Goal: Find specific page/section: Find specific page/section

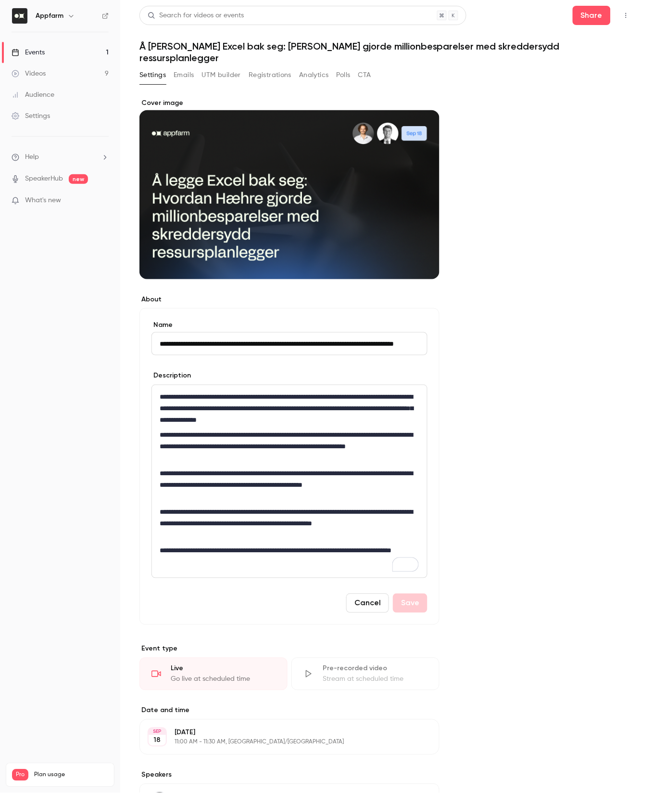
click at [285, 67] on button "Registrations" at bounding box center [270, 74] width 43 height 15
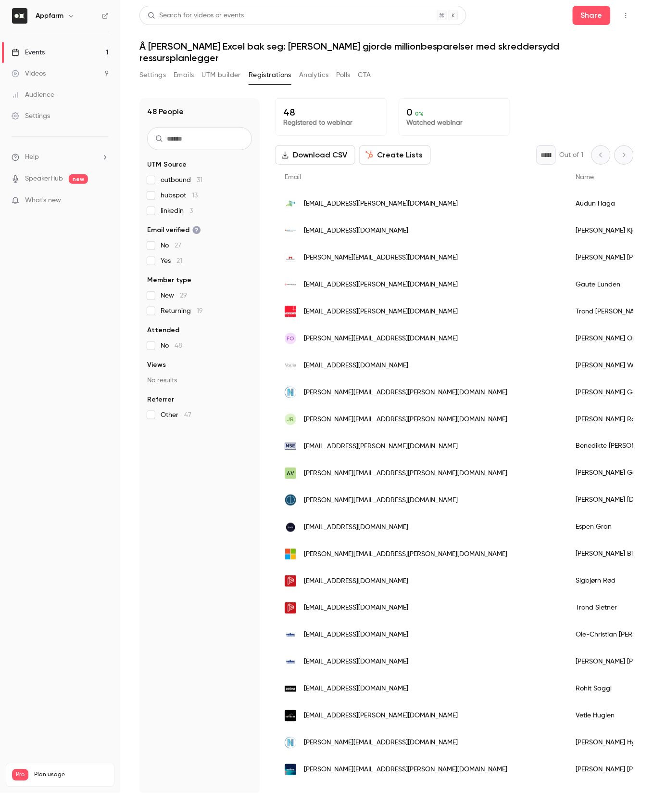
click at [140, 67] on button "Settings" at bounding box center [153, 74] width 26 height 15
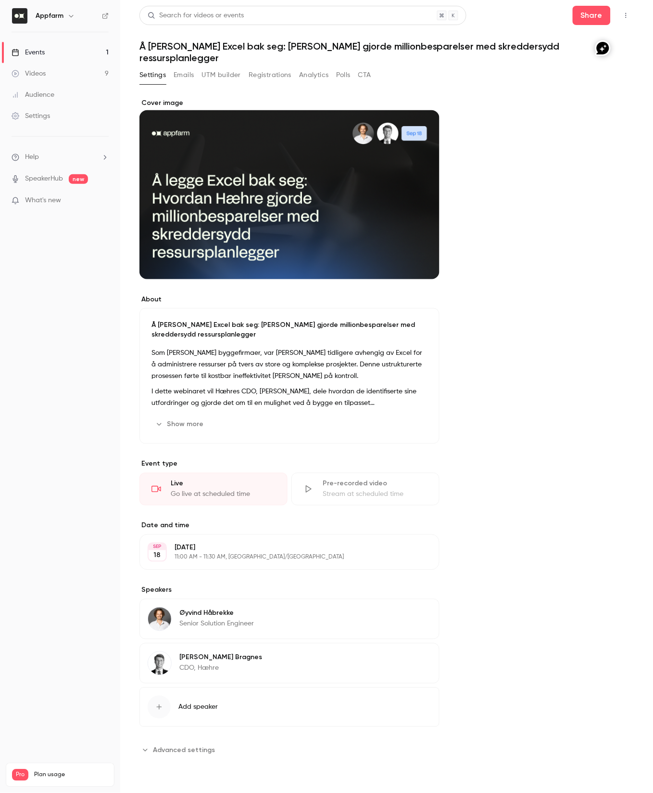
click at [184, 67] on button "Emails" at bounding box center [184, 74] width 20 height 15
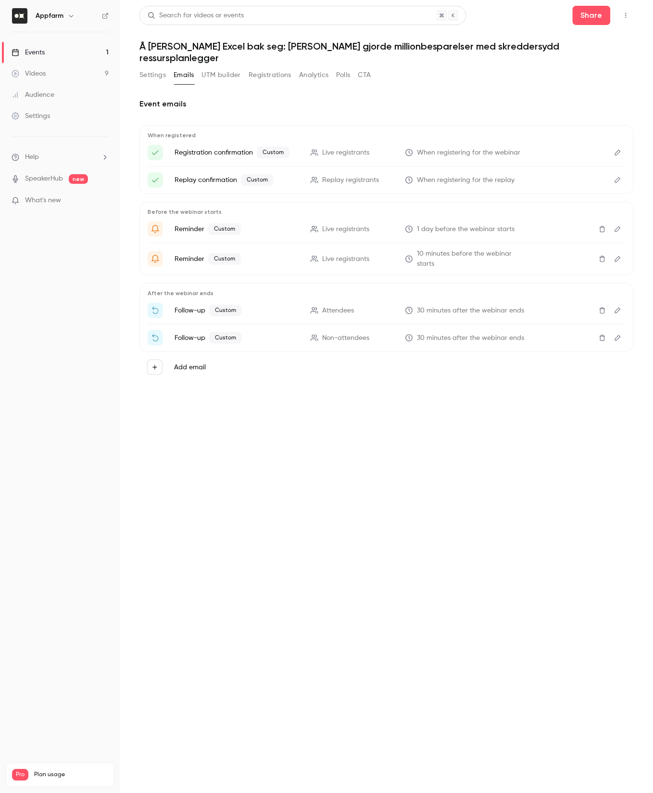
click at [230, 67] on button "UTM builder" at bounding box center [221, 74] width 39 height 15
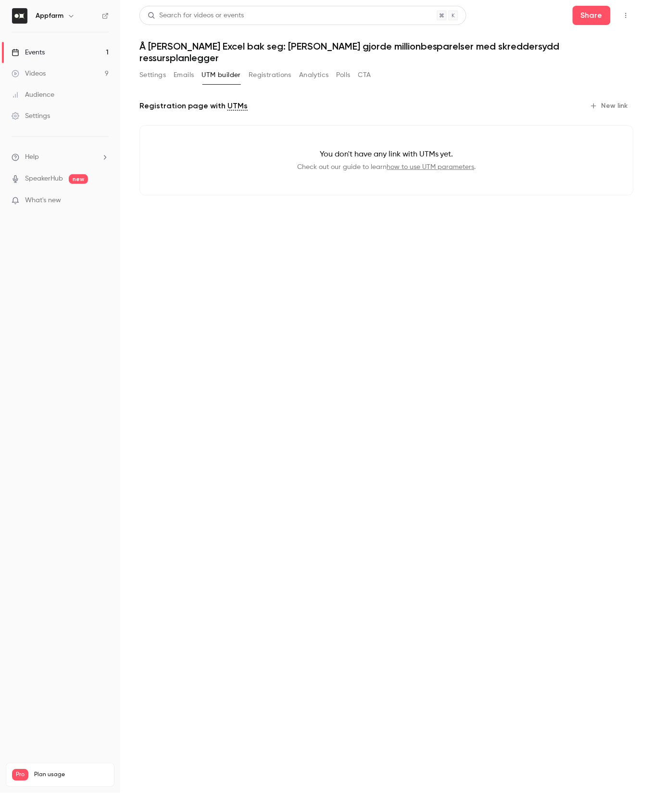
click at [282, 67] on button "Registrations" at bounding box center [270, 74] width 43 height 15
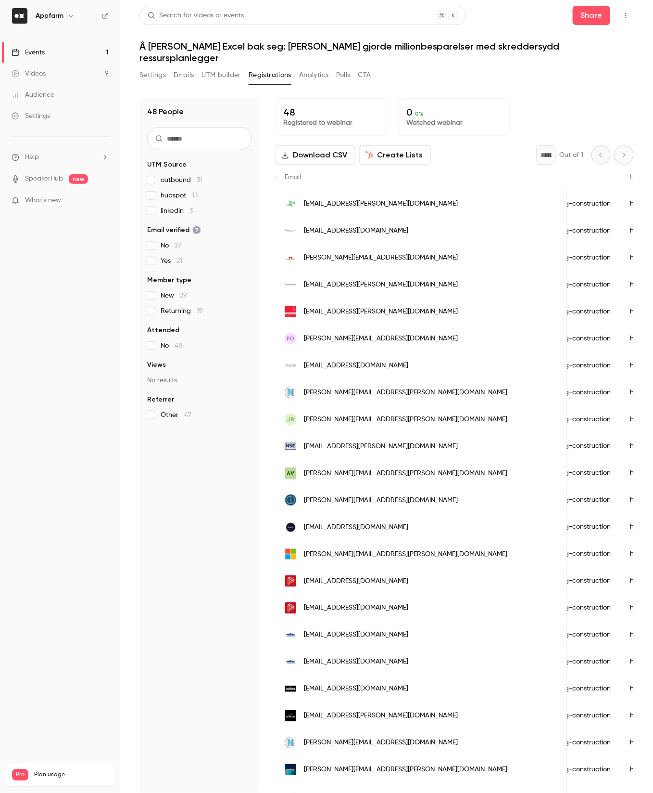
click at [369, 67] on button "CTA" at bounding box center [365, 74] width 13 height 15
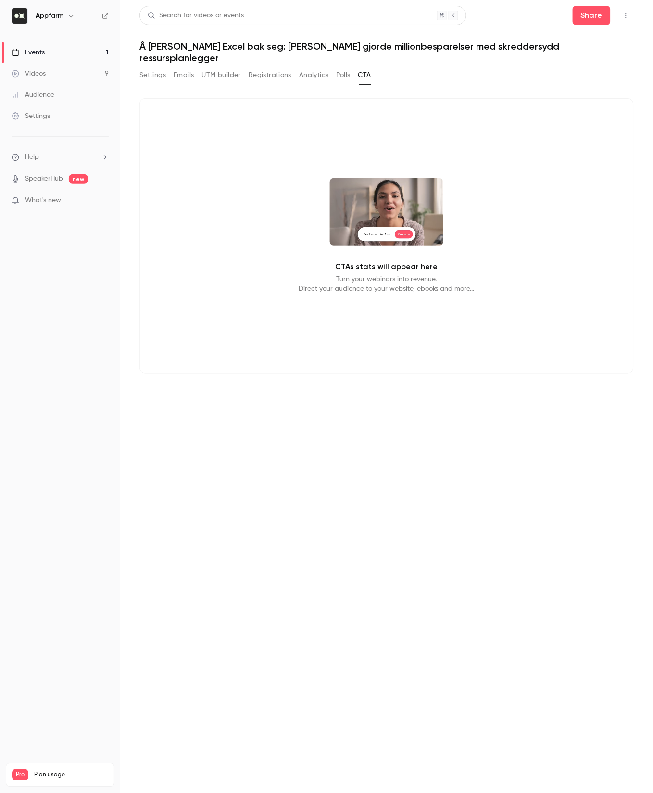
click at [154, 67] on button "Settings" at bounding box center [153, 74] width 26 height 15
